Goal: Use online tool/utility: Utilize a website feature to perform a specific function

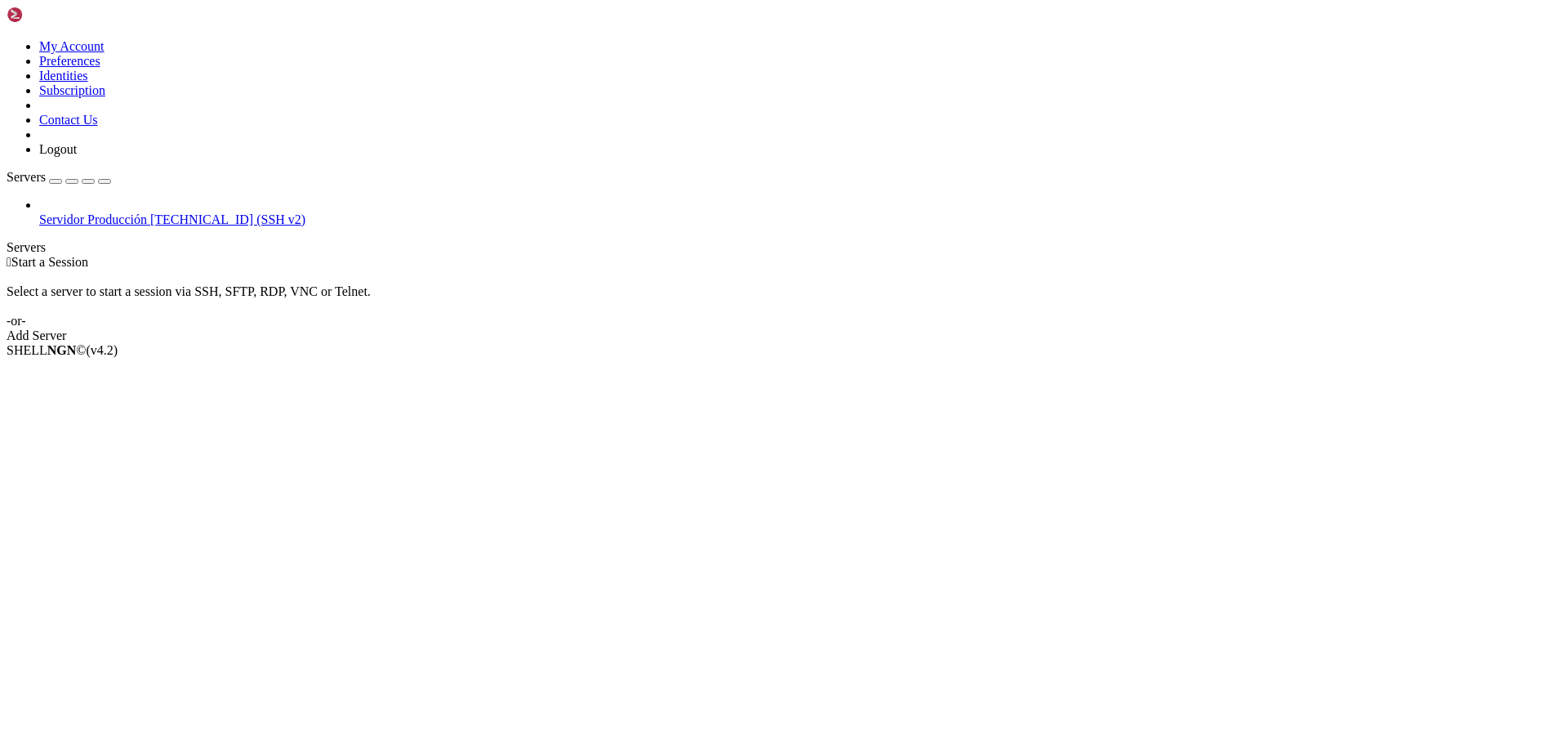
click at [895, 328] on link "Add Server" at bounding box center [784, 336] width 1555 height 15
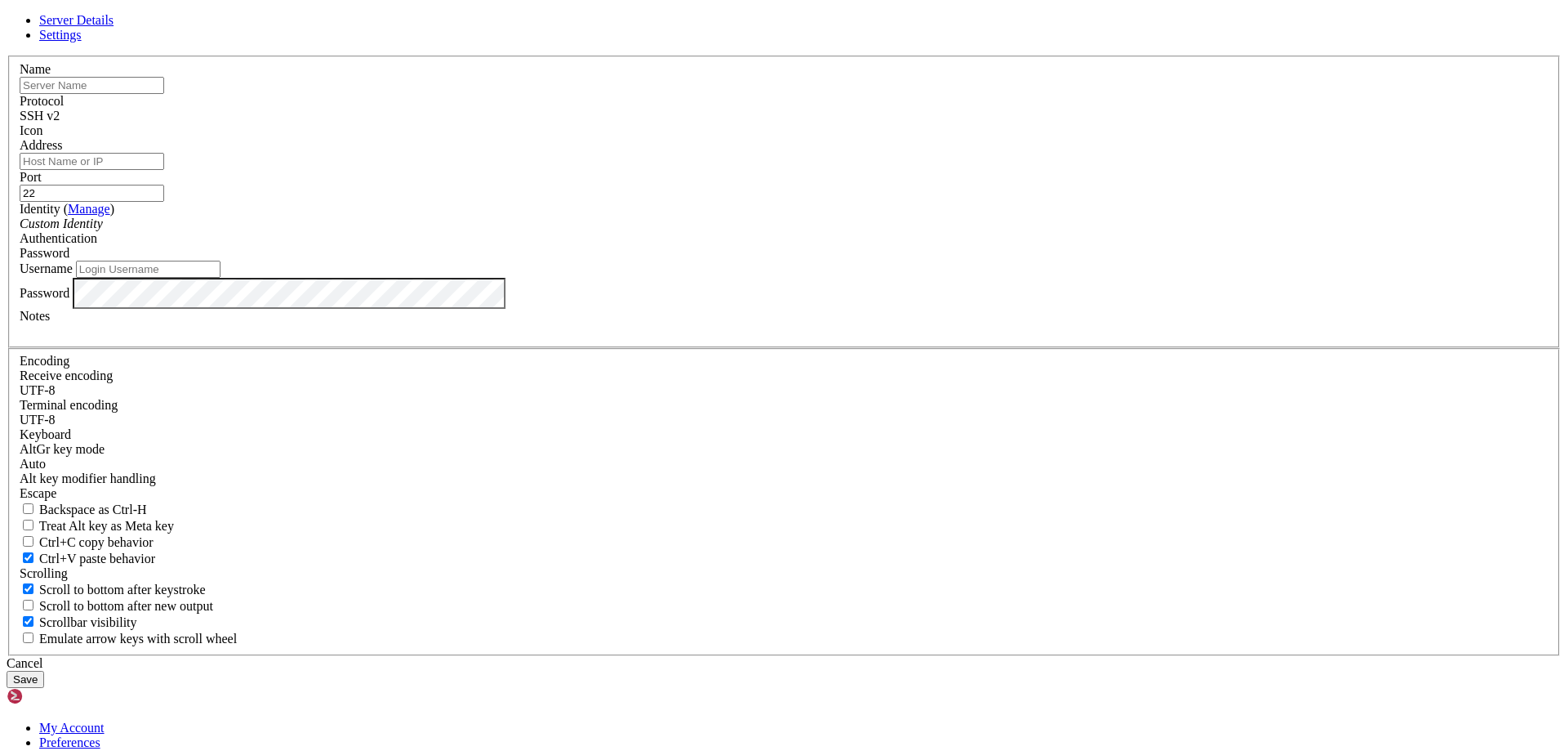
drag, startPoint x: 897, startPoint y: 587, endPoint x: 530, endPoint y: 416, distance: 404.9
click at [897, 656] on div "Cancel" at bounding box center [784, 663] width 1555 height 15
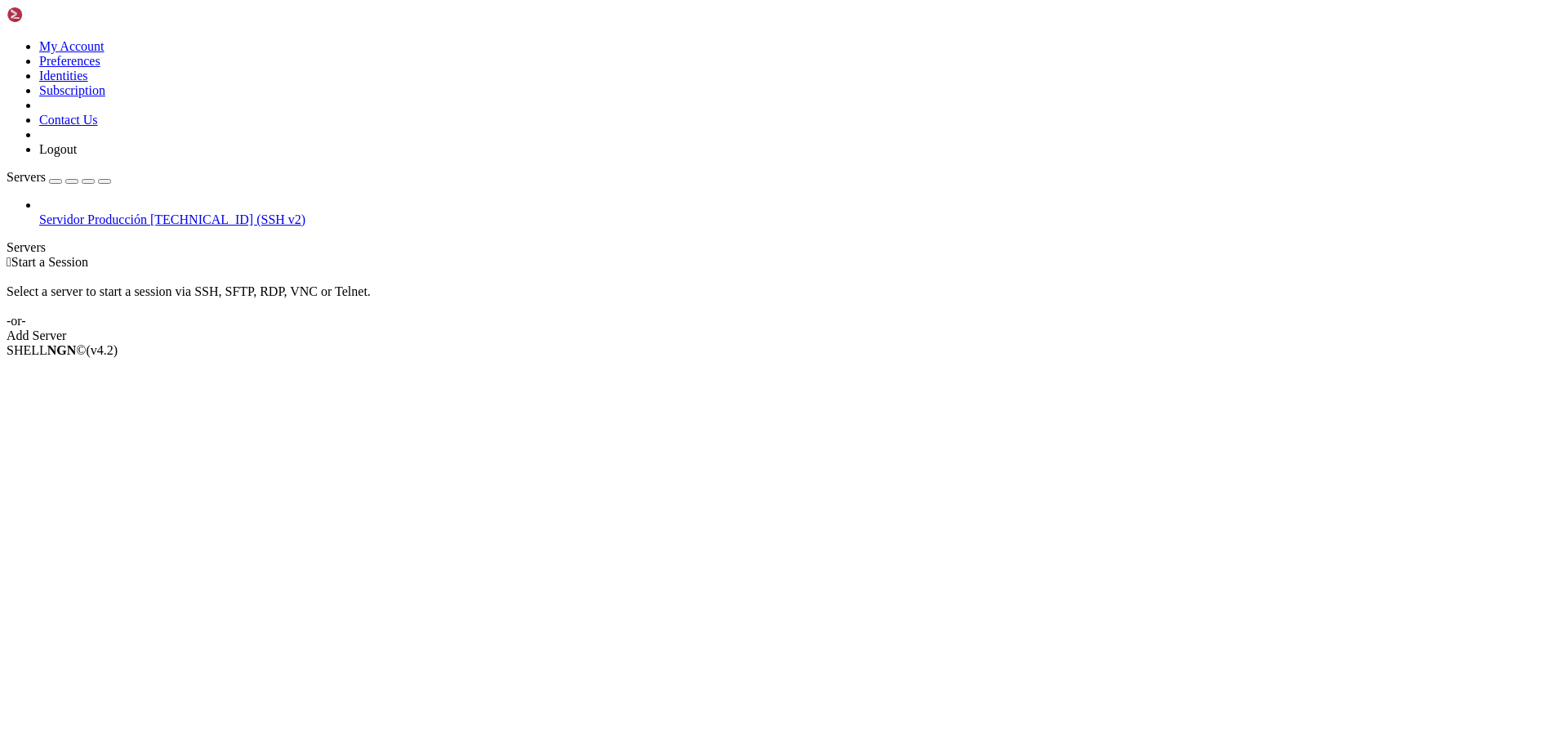
click at [90, 212] on span "Servidor Producción" at bounding box center [93, 219] width 108 height 14
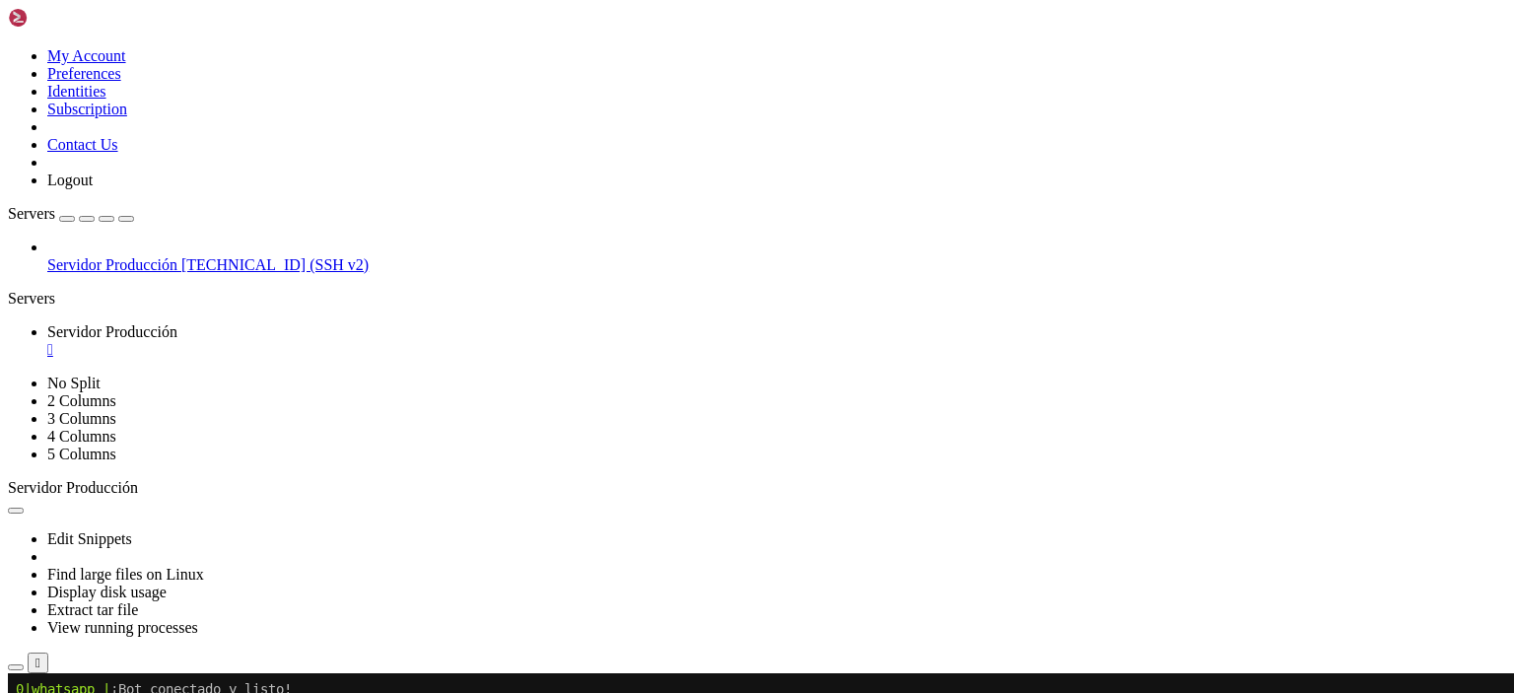
scroll to position [887, 0]
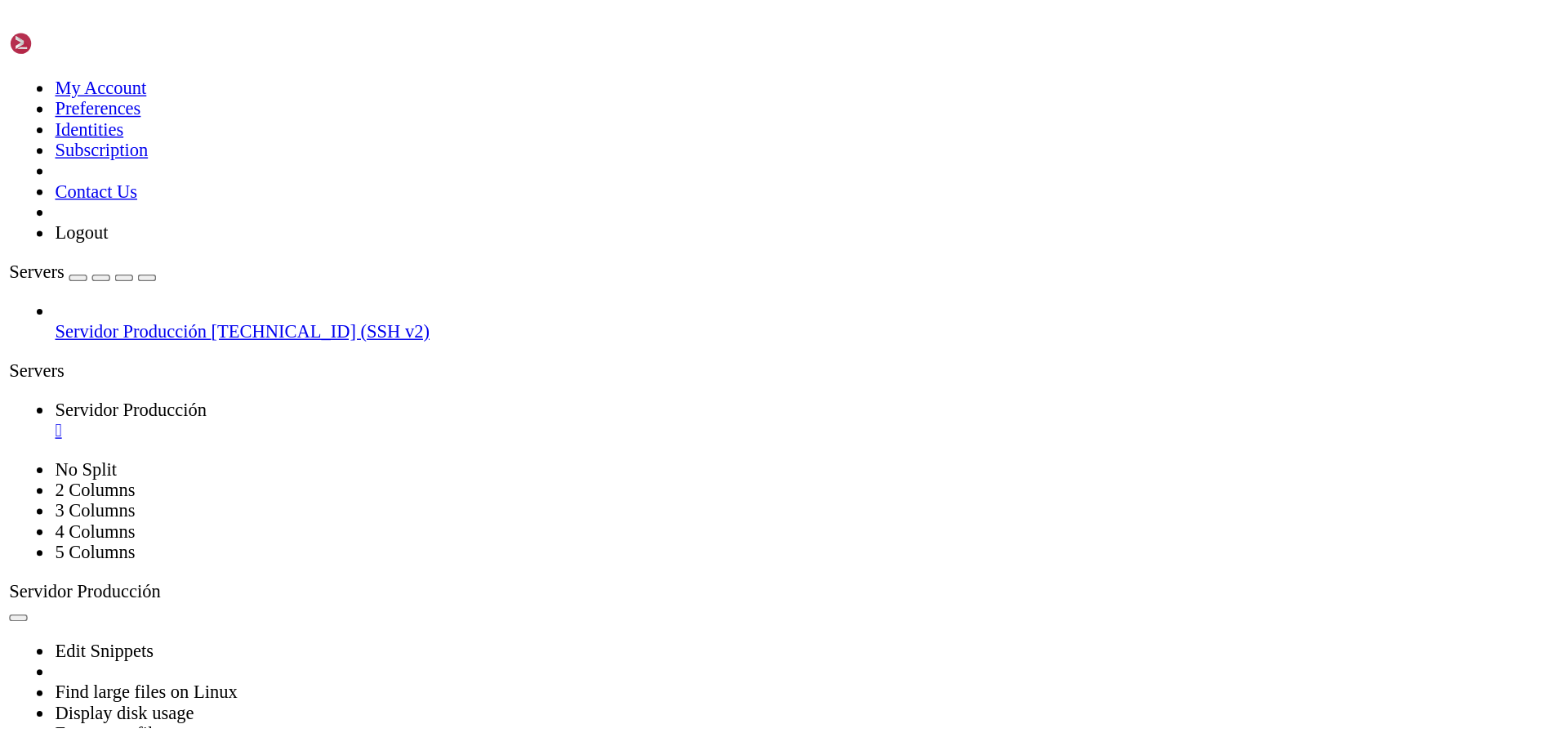
scroll to position [652, 0]
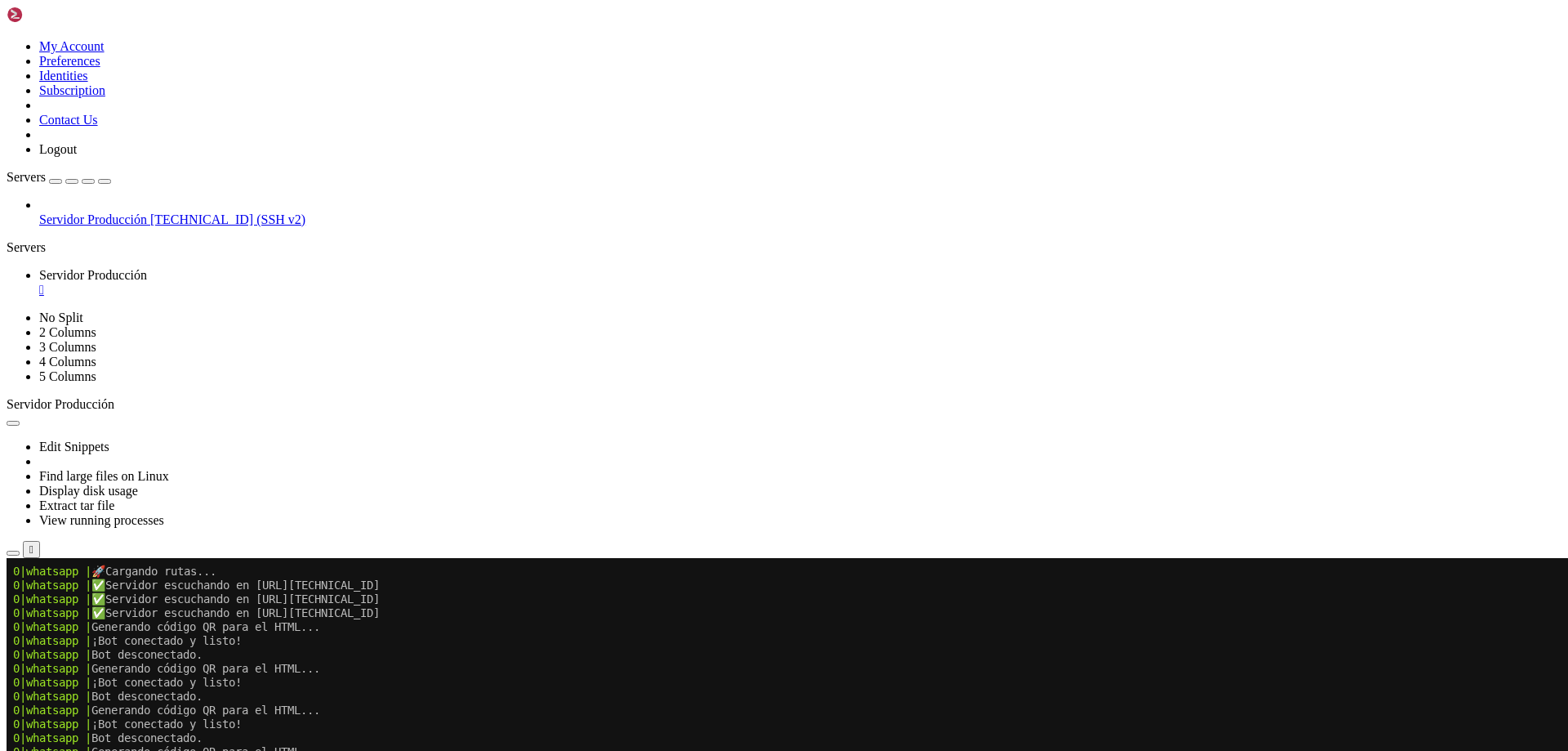
drag, startPoint x: 1012, startPoint y: 1166, endPoint x: 28, endPoint y: 1175, distance: 984.0
